Goal: Task Accomplishment & Management: Use online tool/utility

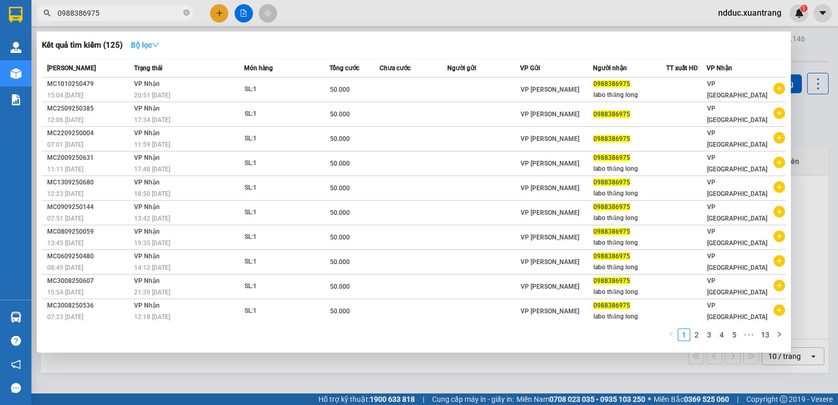
type input "0988386975"
click at [148, 42] on strong "Bộ lọc" at bounding box center [145, 45] width 28 height 8
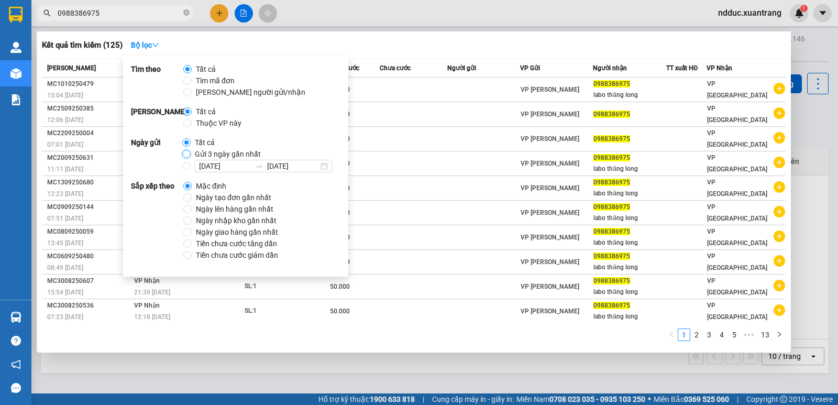
click at [185, 153] on input "Gửi 3 ngày gần nhất" at bounding box center [186, 154] width 8 height 8
radio input "true"
radio input "false"
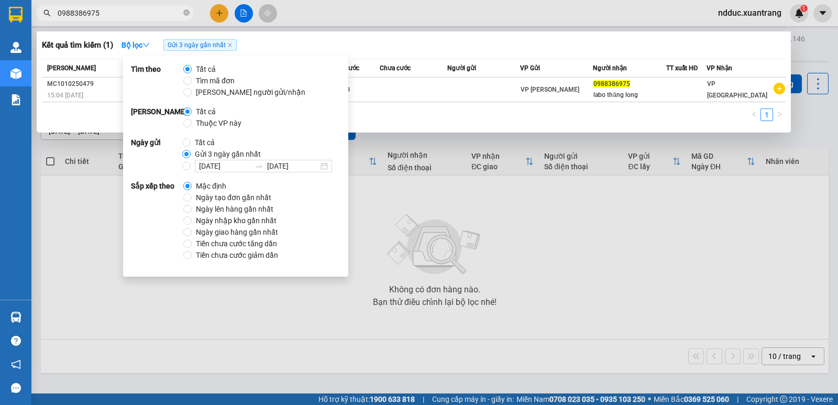
click at [396, 37] on div "Kết quả tìm kiếm ( 1 ) Bộ lọc Gửi 3 ngày gần nhất" at bounding box center [414, 45] width 744 height 17
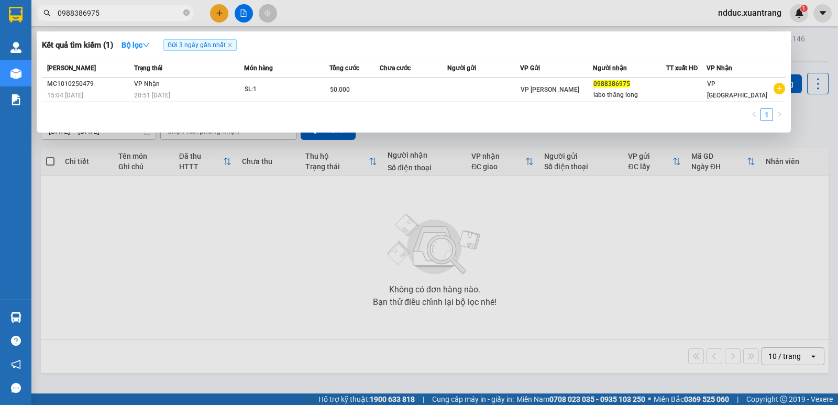
click at [97, 13] on input "0988386975" at bounding box center [120, 13] width 124 height 12
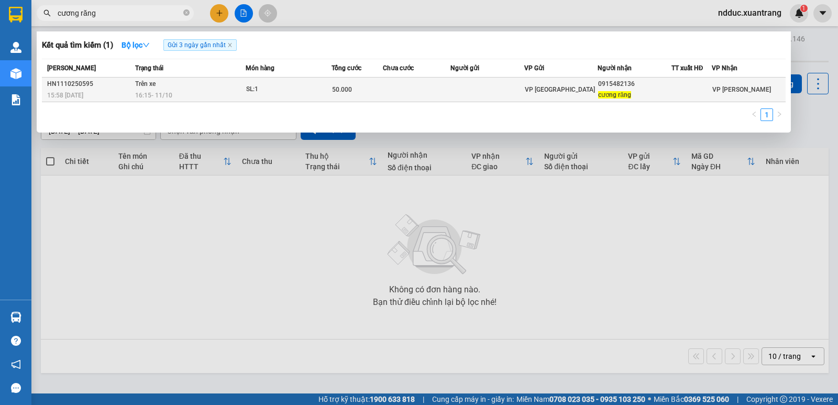
type input "cương răng"
click at [314, 89] on div "SL: 1" at bounding box center [285, 90] width 79 height 12
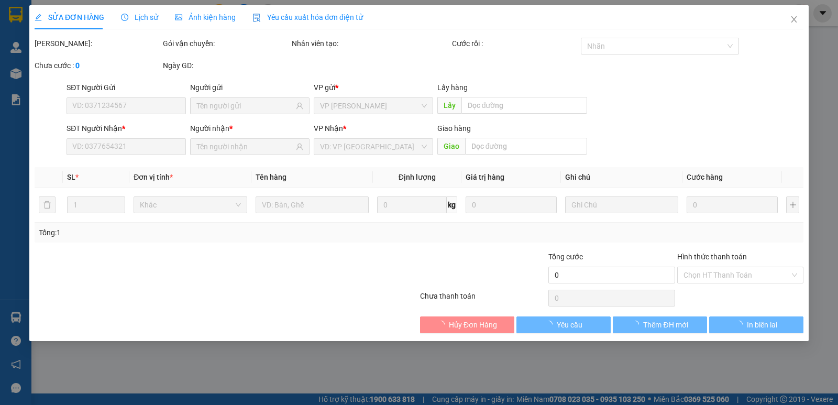
type input "0915482136"
type input "cương răng"
type input "50.000"
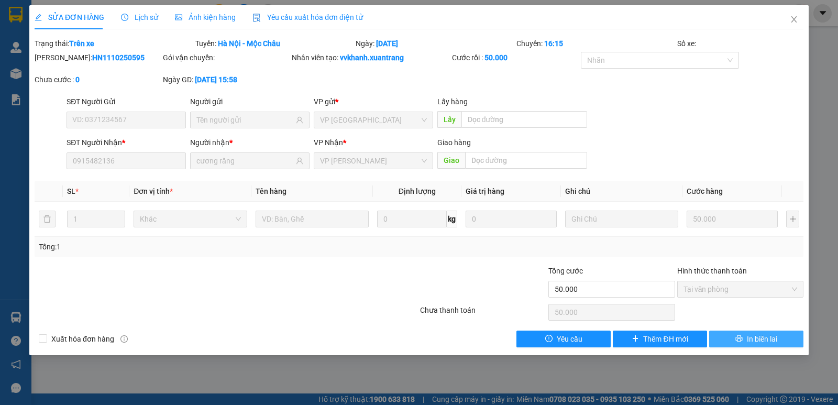
click at [753, 336] on span "In biên lai" at bounding box center [762, 339] width 30 height 12
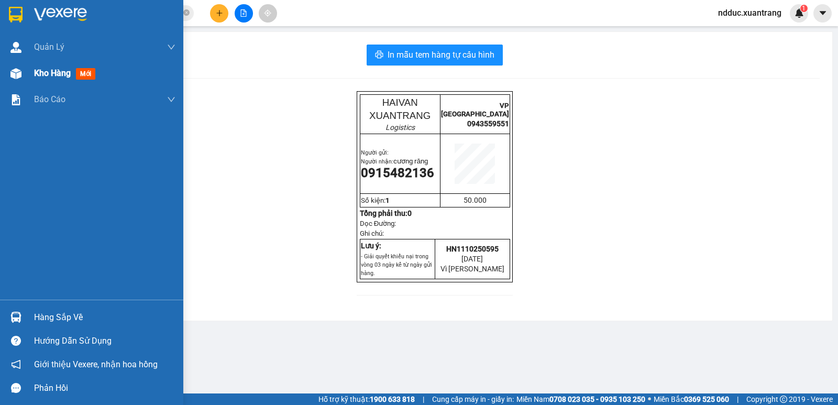
click at [16, 74] on img at bounding box center [15, 73] width 11 height 11
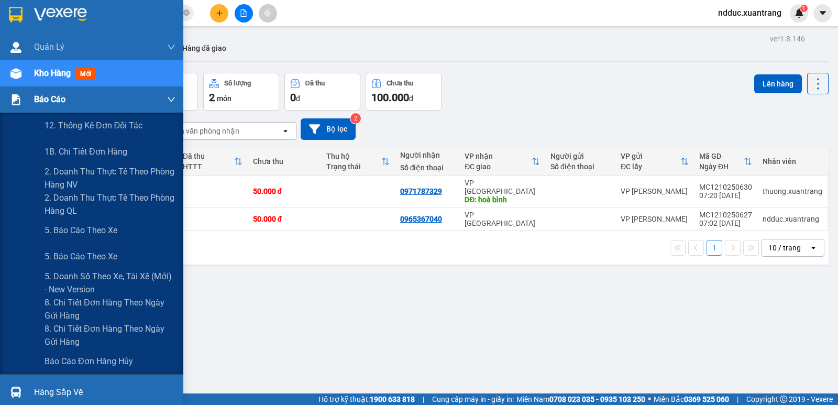
click at [24, 99] on div at bounding box center [16, 100] width 18 height 18
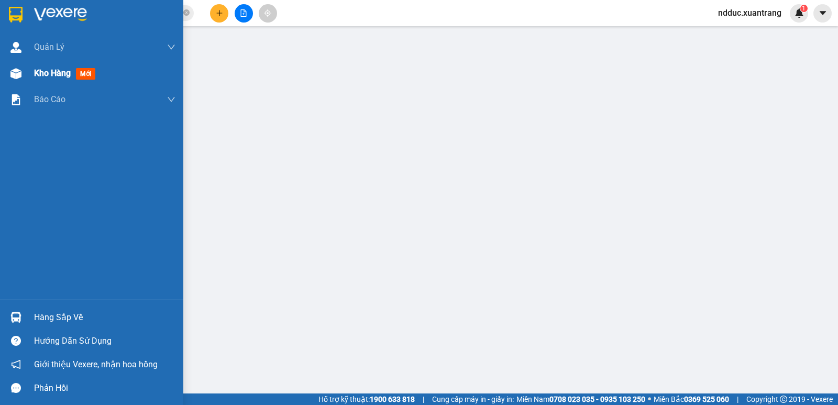
click at [23, 75] on div at bounding box center [16, 73] width 18 height 18
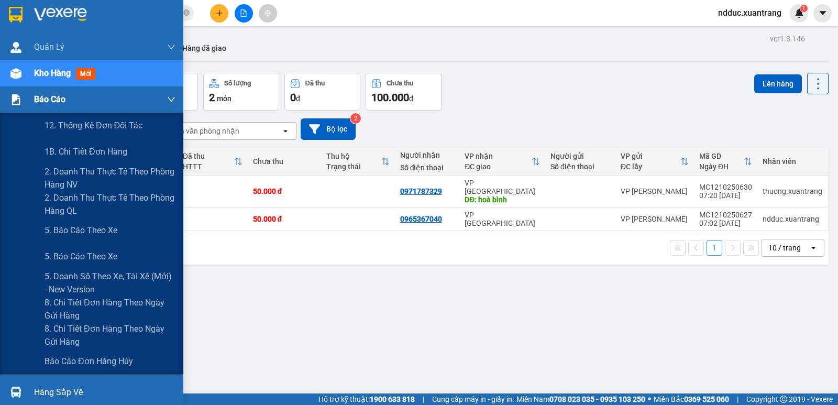
click at [26, 98] on div "Báo cáo" at bounding box center [91, 99] width 183 height 26
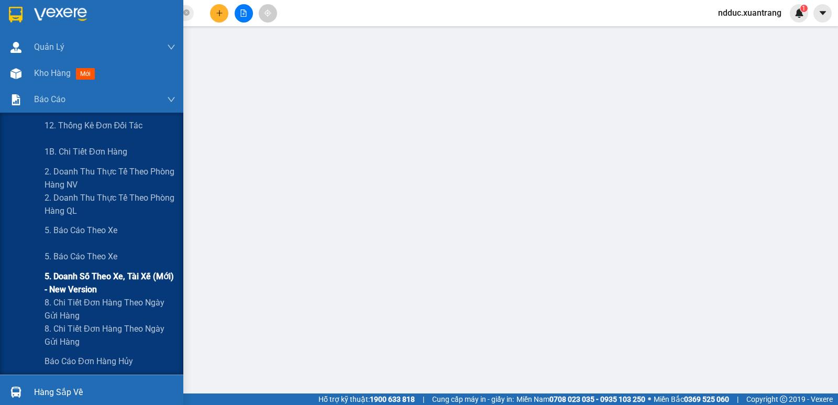
click at [90, 273] on span "5. Doanh số theo xe, tài xế (mới) - New version" at bounding box center [110, 283] width 131 height 26
